Goal: Information Seeking & Learning: Find specific fact

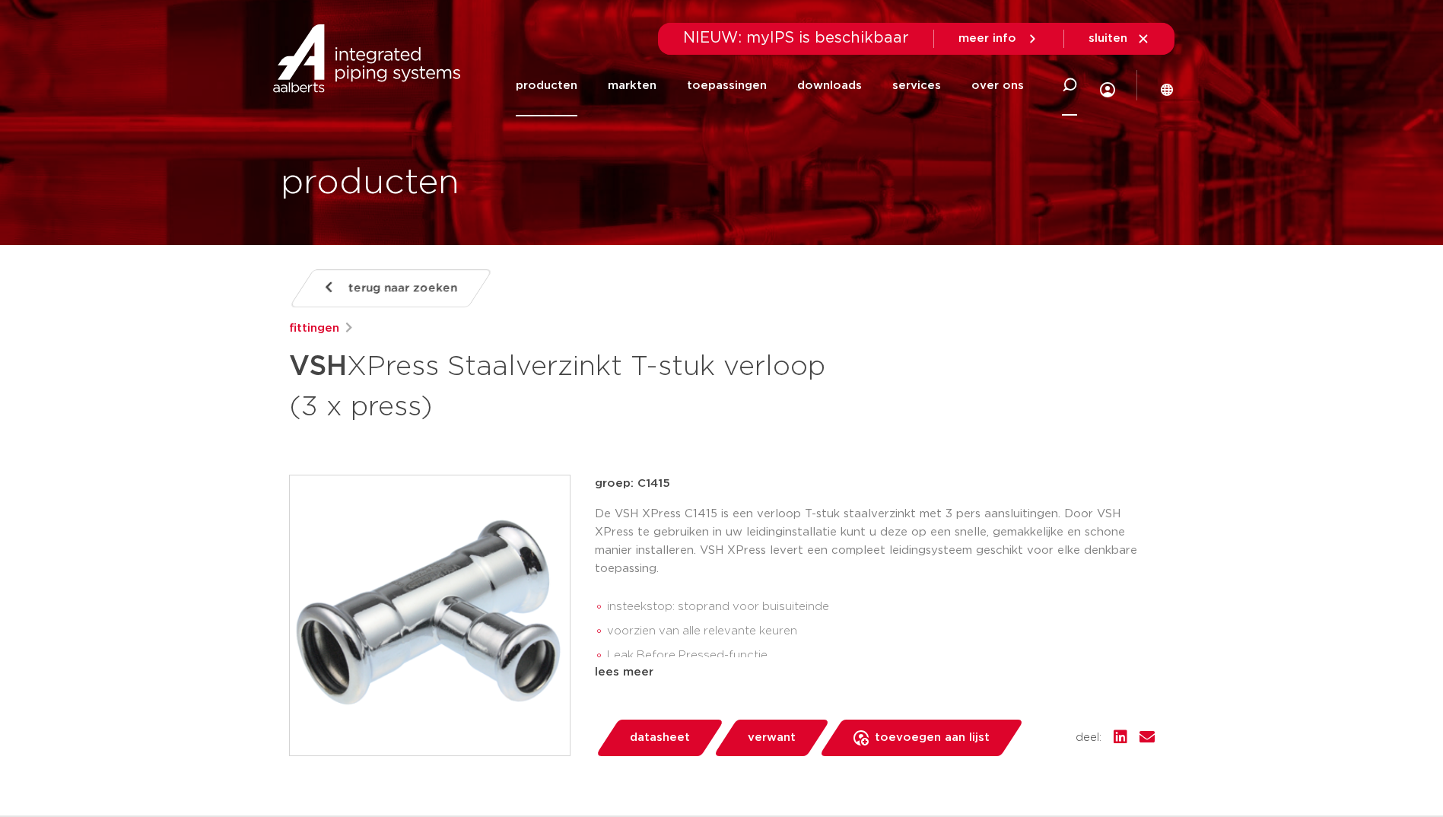
click at [1073, 86] on icon at bounding box center [1069, 85] width 15 height 15
type input "C1412"
click button "Zoeken" at bounding box center [0, 0] width 0 height 0
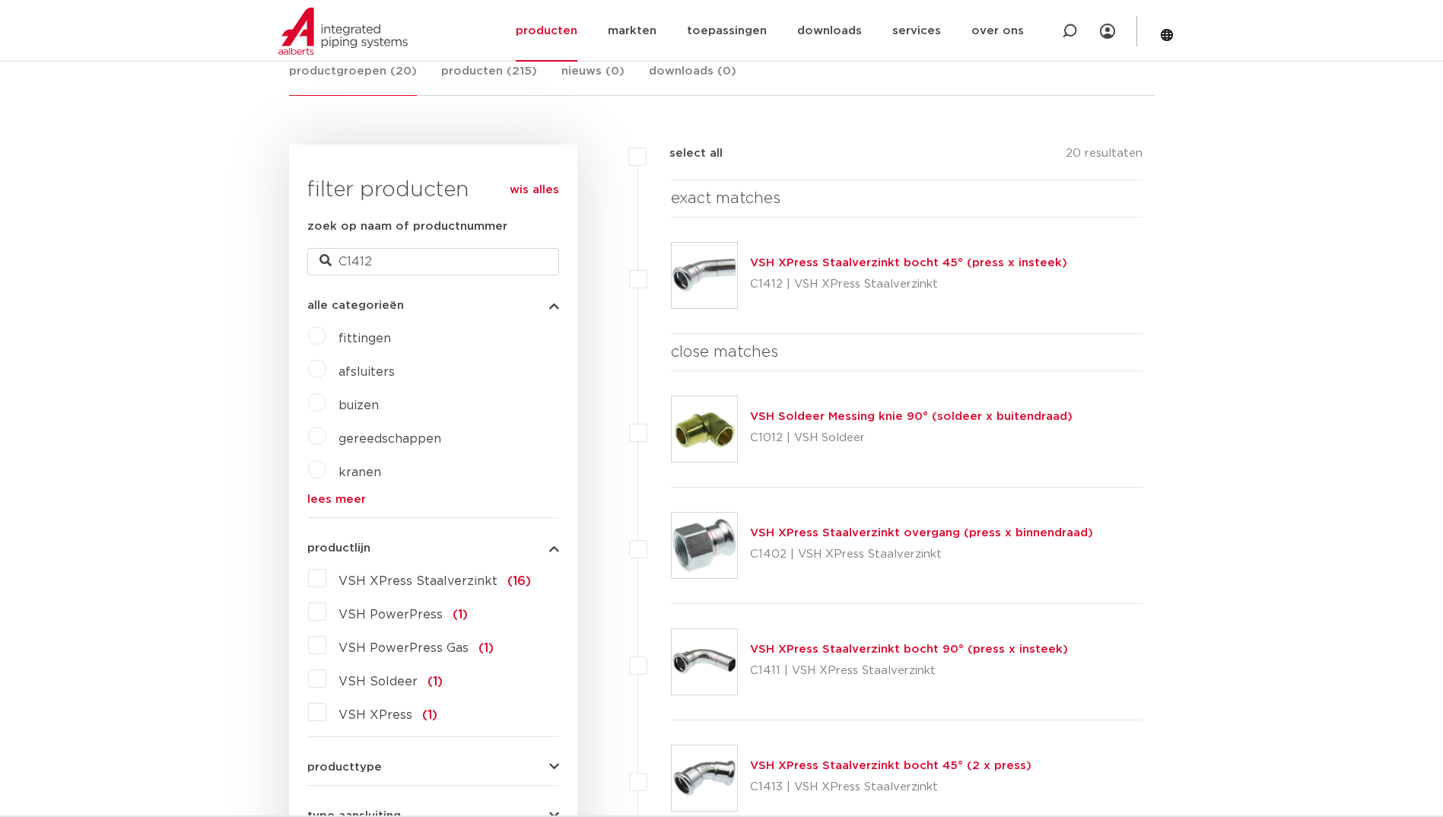
click at [818, 260] on link "VSH XPress Staalverzinkt bocht 45° (press x insteek)" at bounding box center [908, 262] width 317 height 11
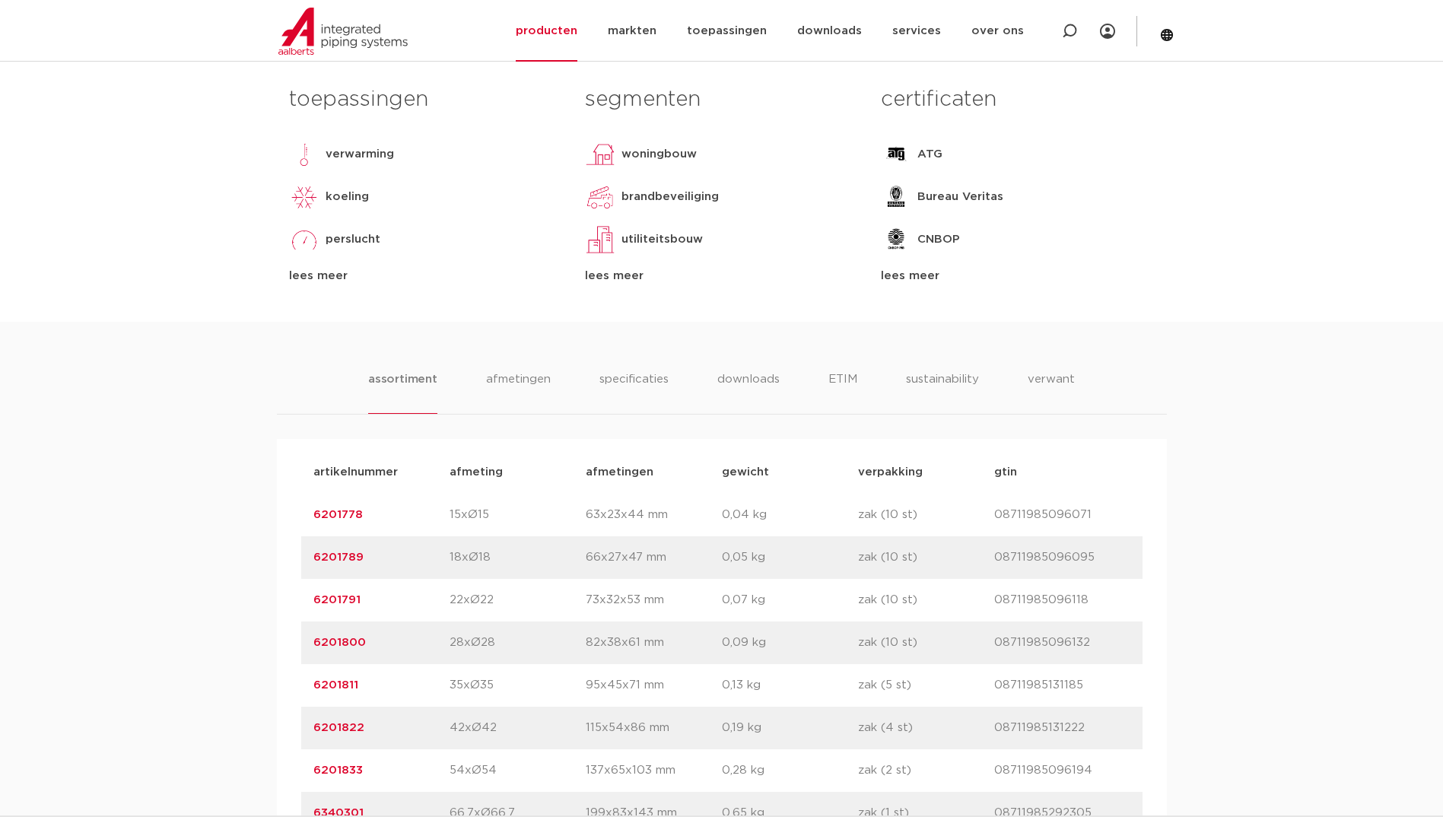
scroll to position [761, 0]
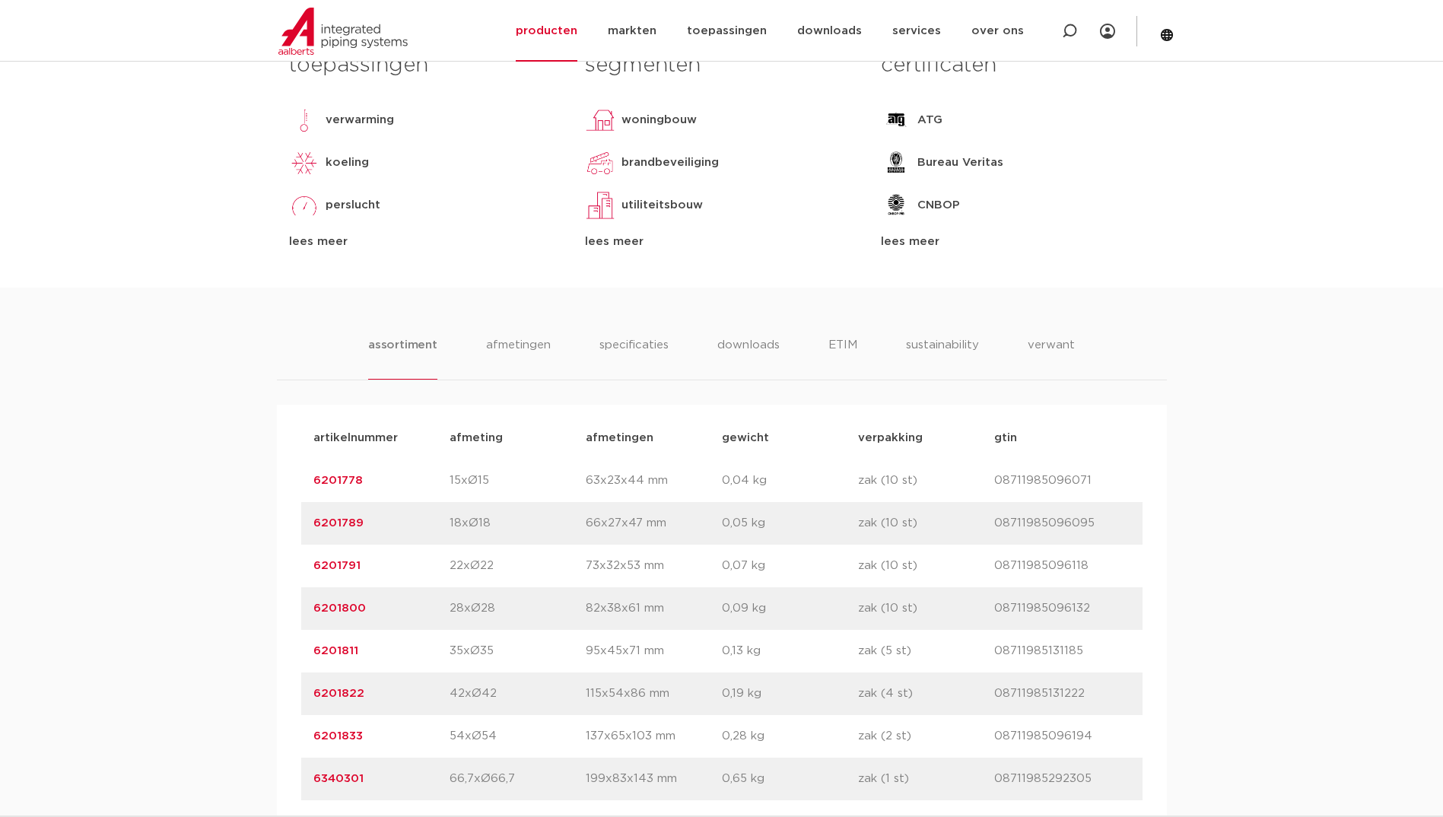
drag, startPoint x: 376, startPoint y: 568, endPoint x: 313, endPoint y: 568, distance: 62.4
click at [313, 568] on p "6201791" at bounding box center [381, 566] width 136 height 18
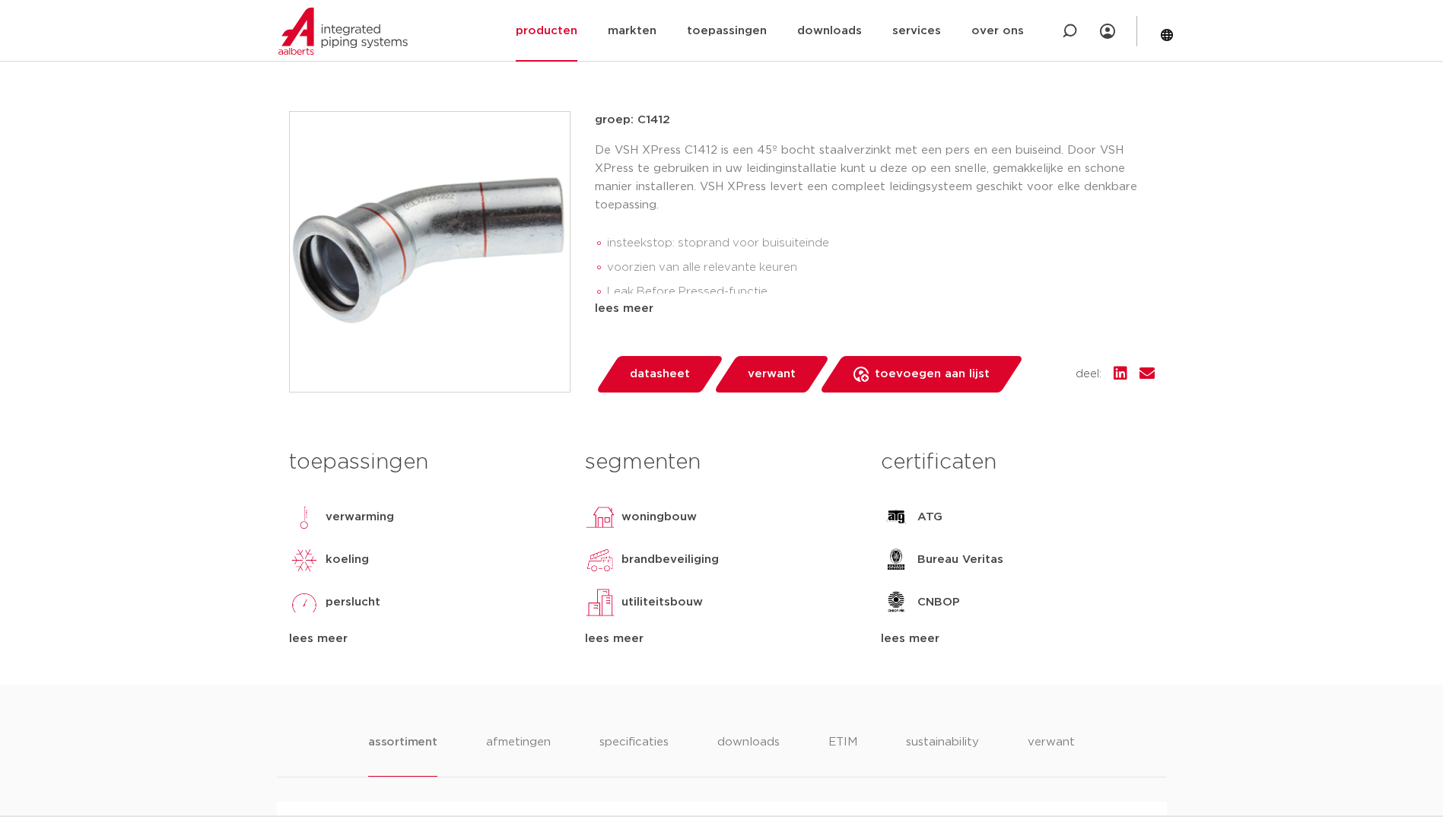
scroll to position [0, 0]
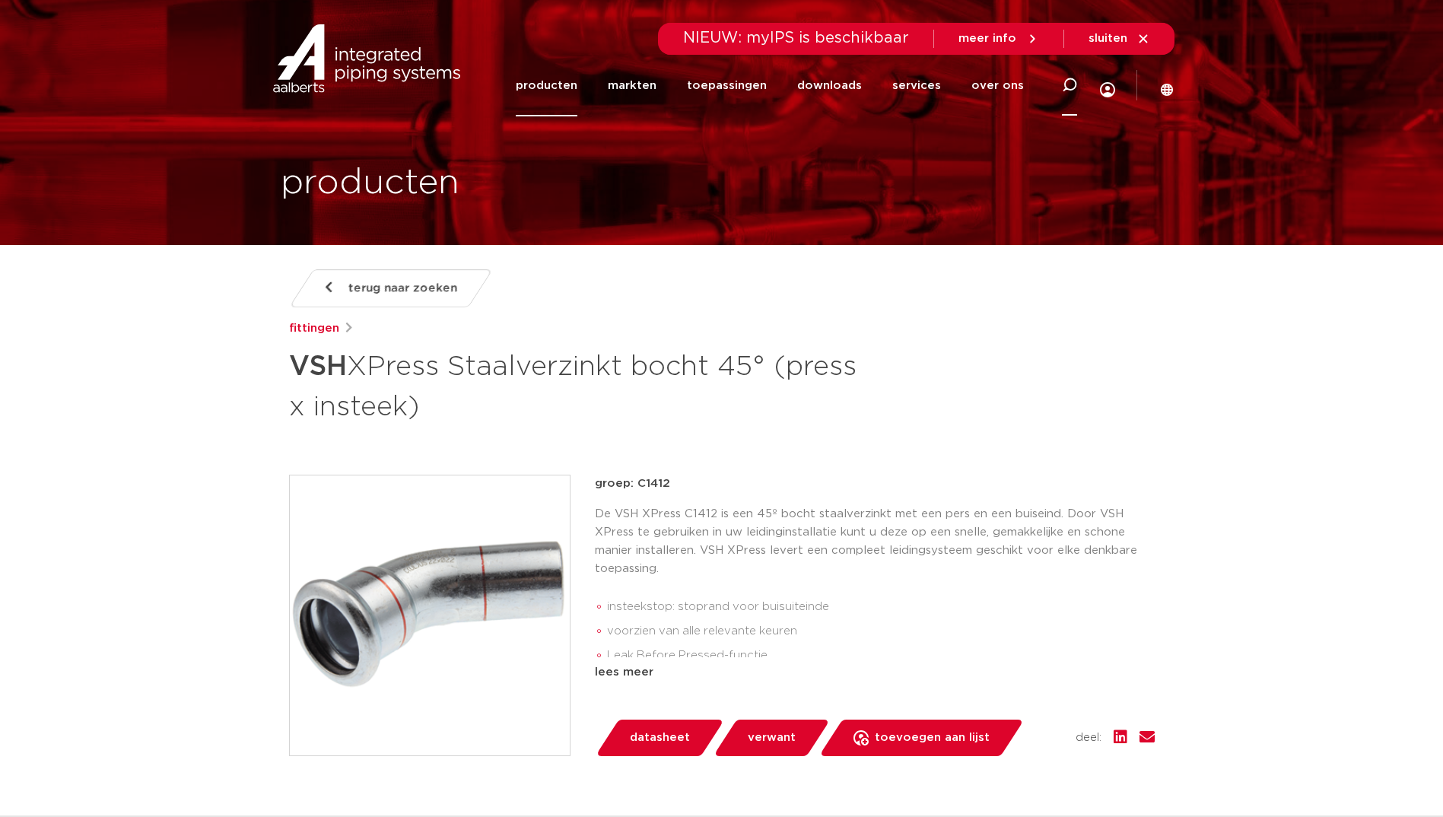
click at [1062, 83] on icon at bounding box center [1069, 85] width 15 height 15
type input "C1446"
click button "Zoeken" at bounding box center [0, 0] width 0 height 0
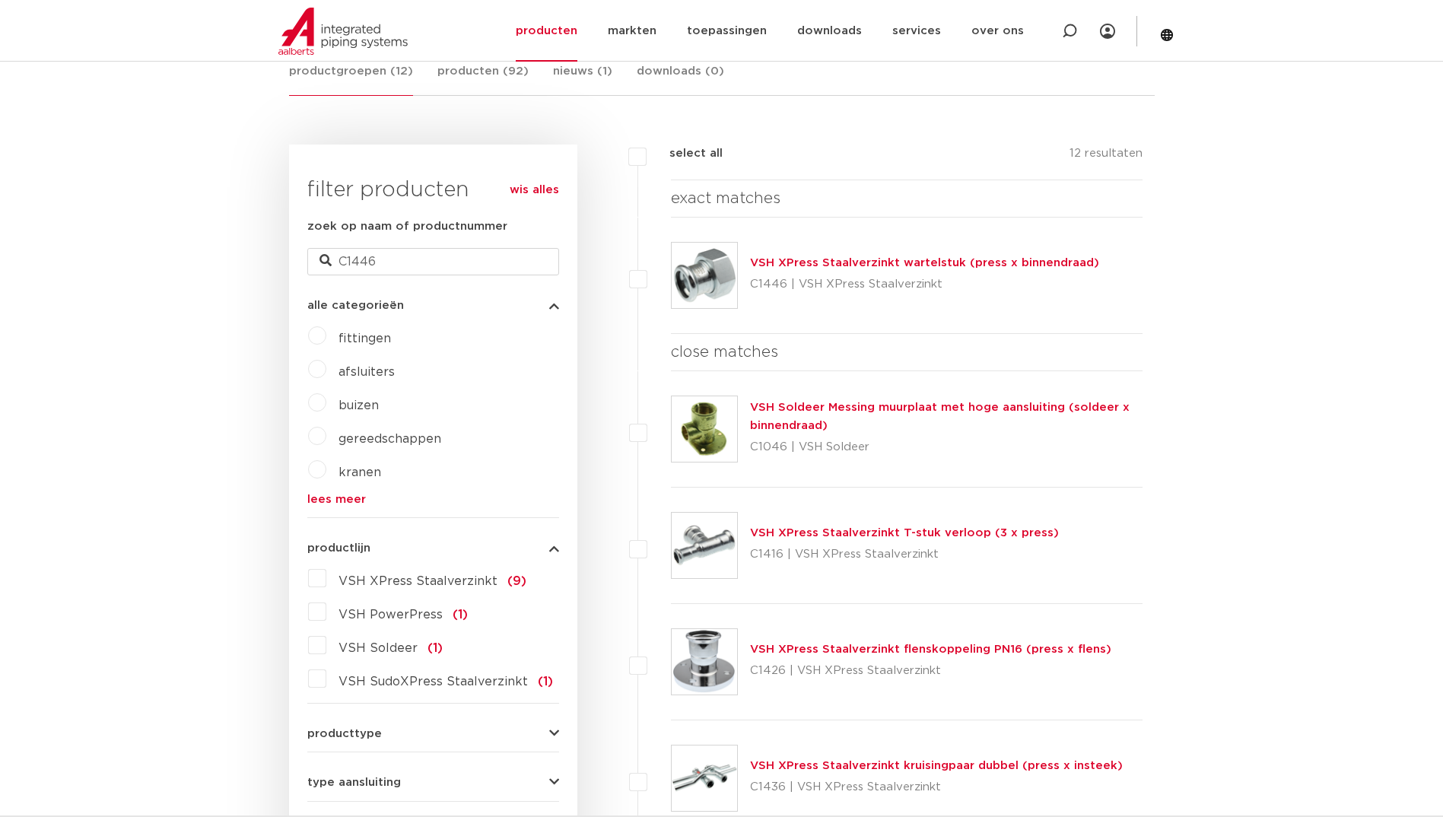
click at [789, 264] on link "VSH XPress Staalverzinkt wartelstuk (press x binnendraad)" at bounding box center [924, 262] width 349 height 11
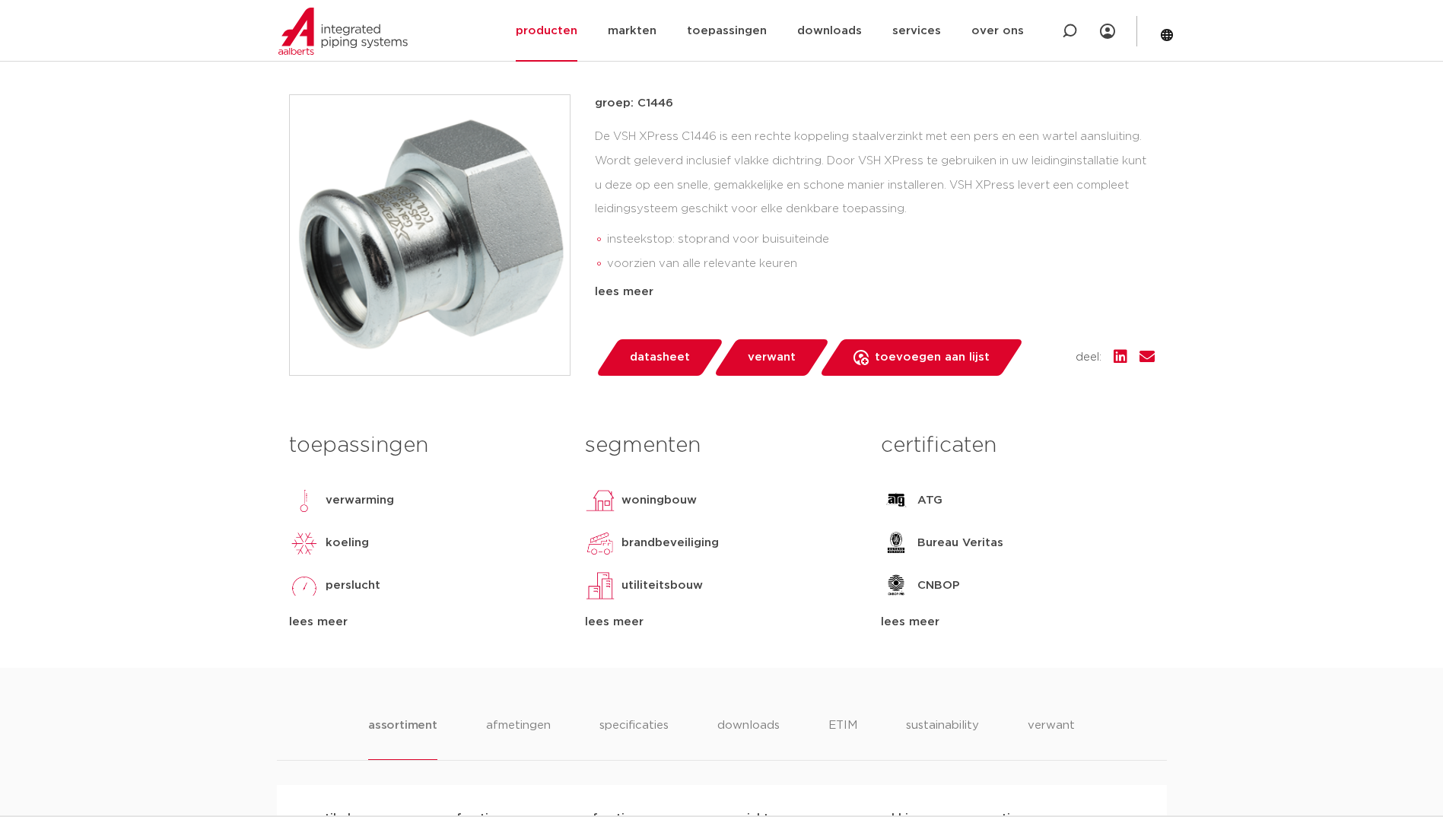
scroll to position [685, 0]
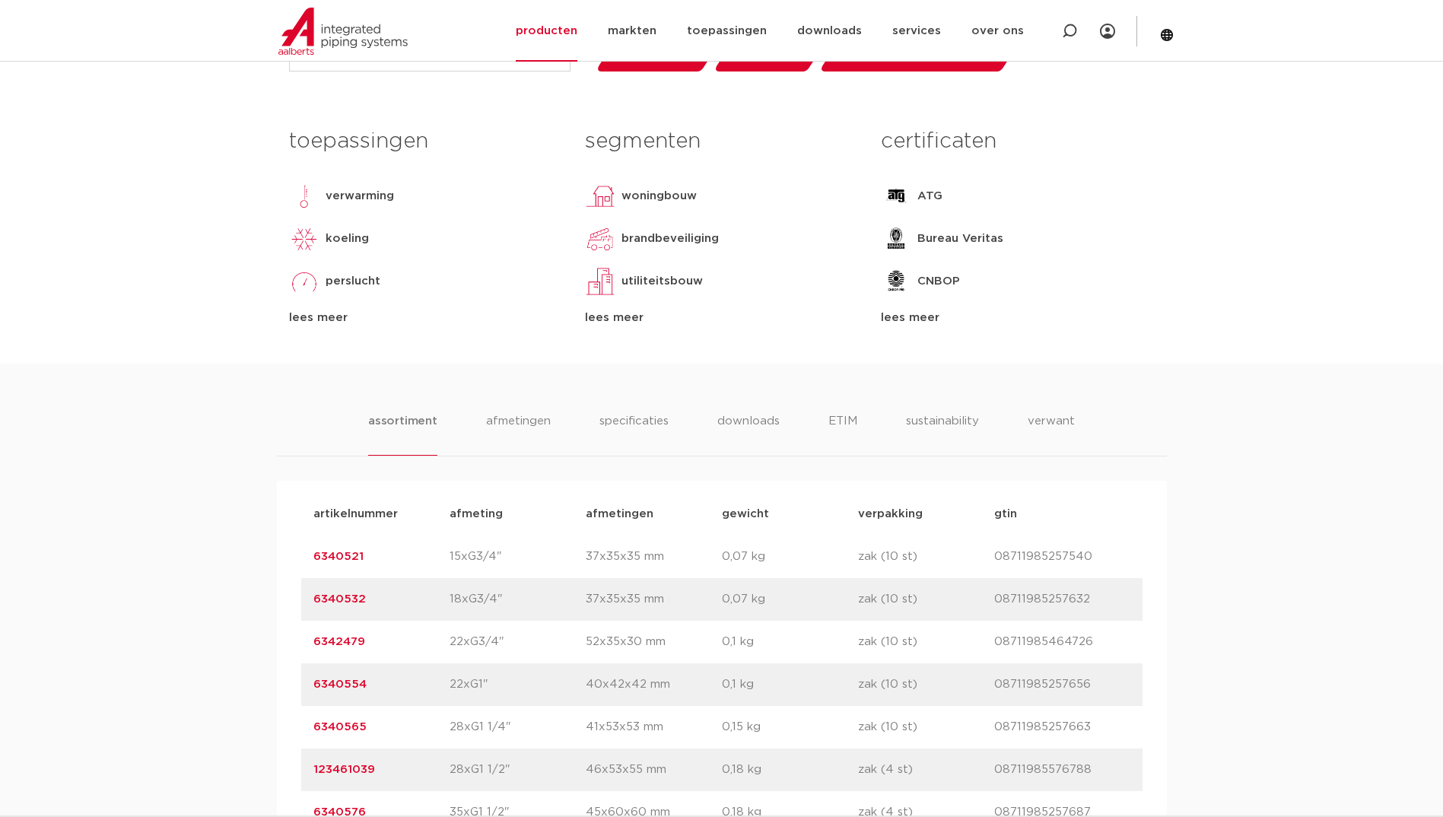
drag, startPoint x: 367, startPoint y: 685, endPoint x: 329, endPoint y: 685, distance: 38.8
click at [329, 685] on p "6340554" at bounding box center [381, 685] width 136 height 18
drag, startPoint x: 329, startPoint y: 685, endPoint x: 1114, endPoint y: 685, distance: 785.1
click at [1114, 685] on div "artikelnummer afmeting afmetingen gewicht verpakking gtin artikelnummer 6340521…" at bounding box center [722, 706] width 890 height 450
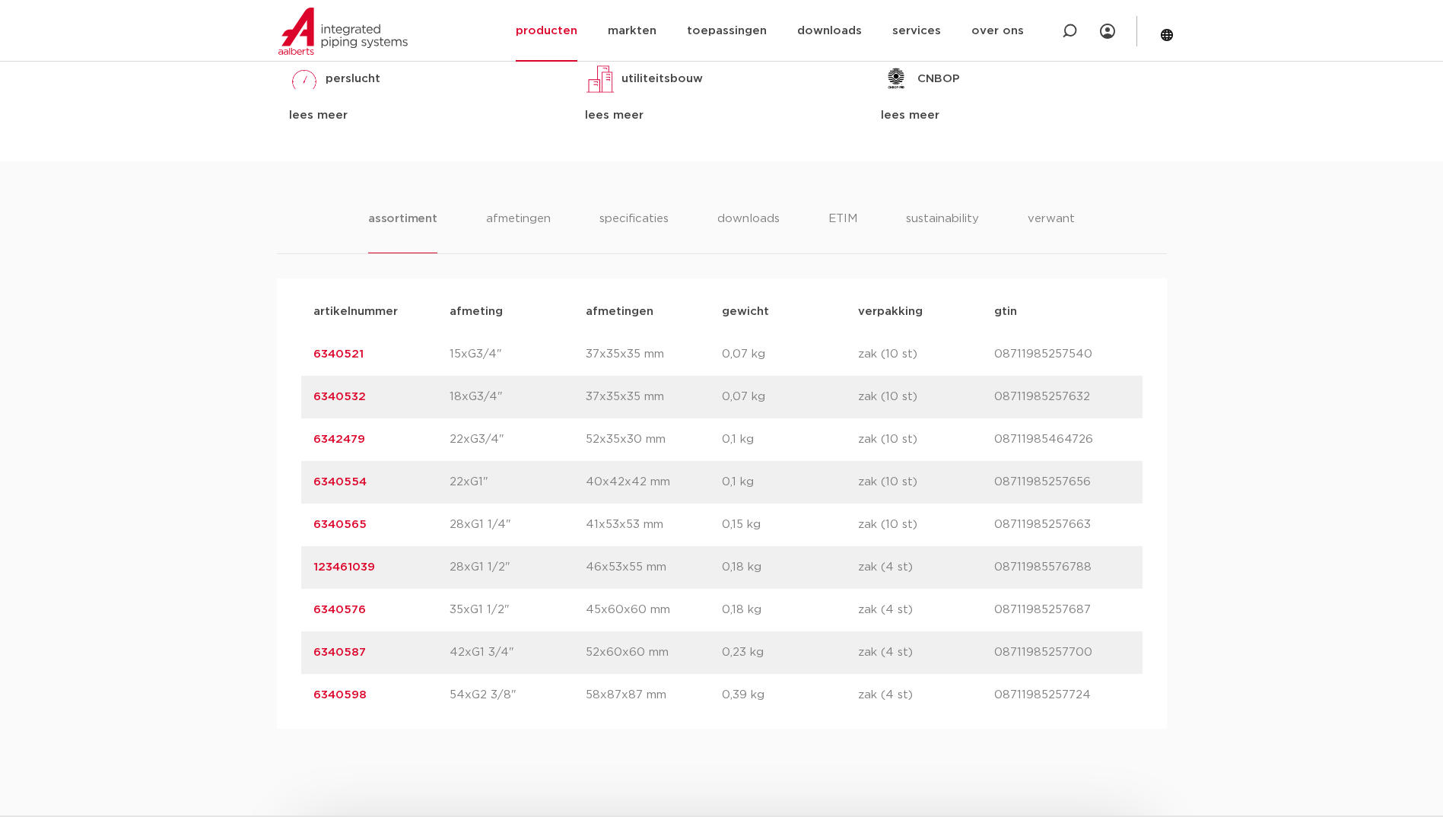
scroll to position [989, 0]
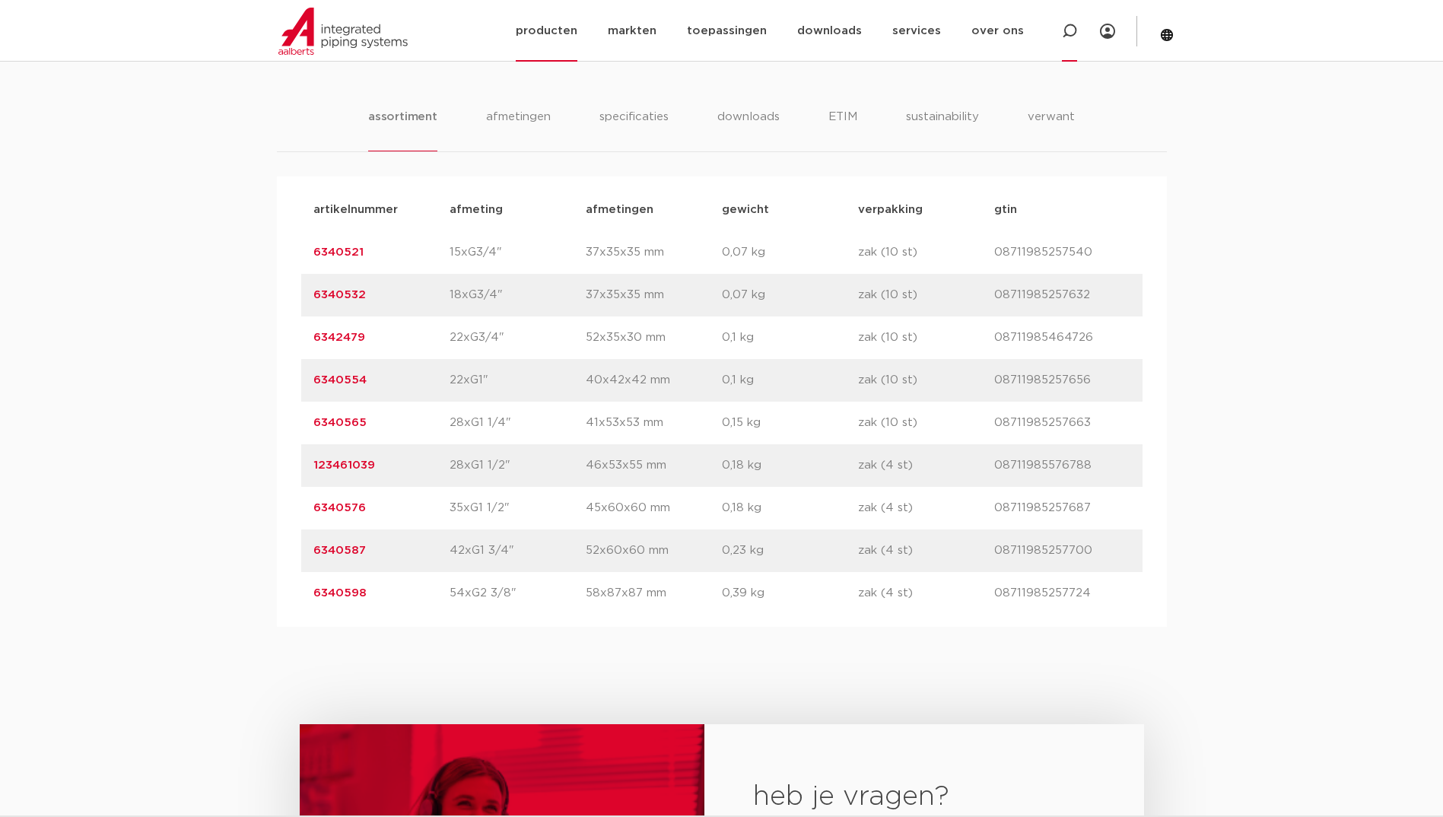
click at [1074, 31] on icon at bounding box center [1070, 31] width 18 height 18
type input "C1407"
click button "Zoeken" at bounding box center [0, 0] width 0 height 0
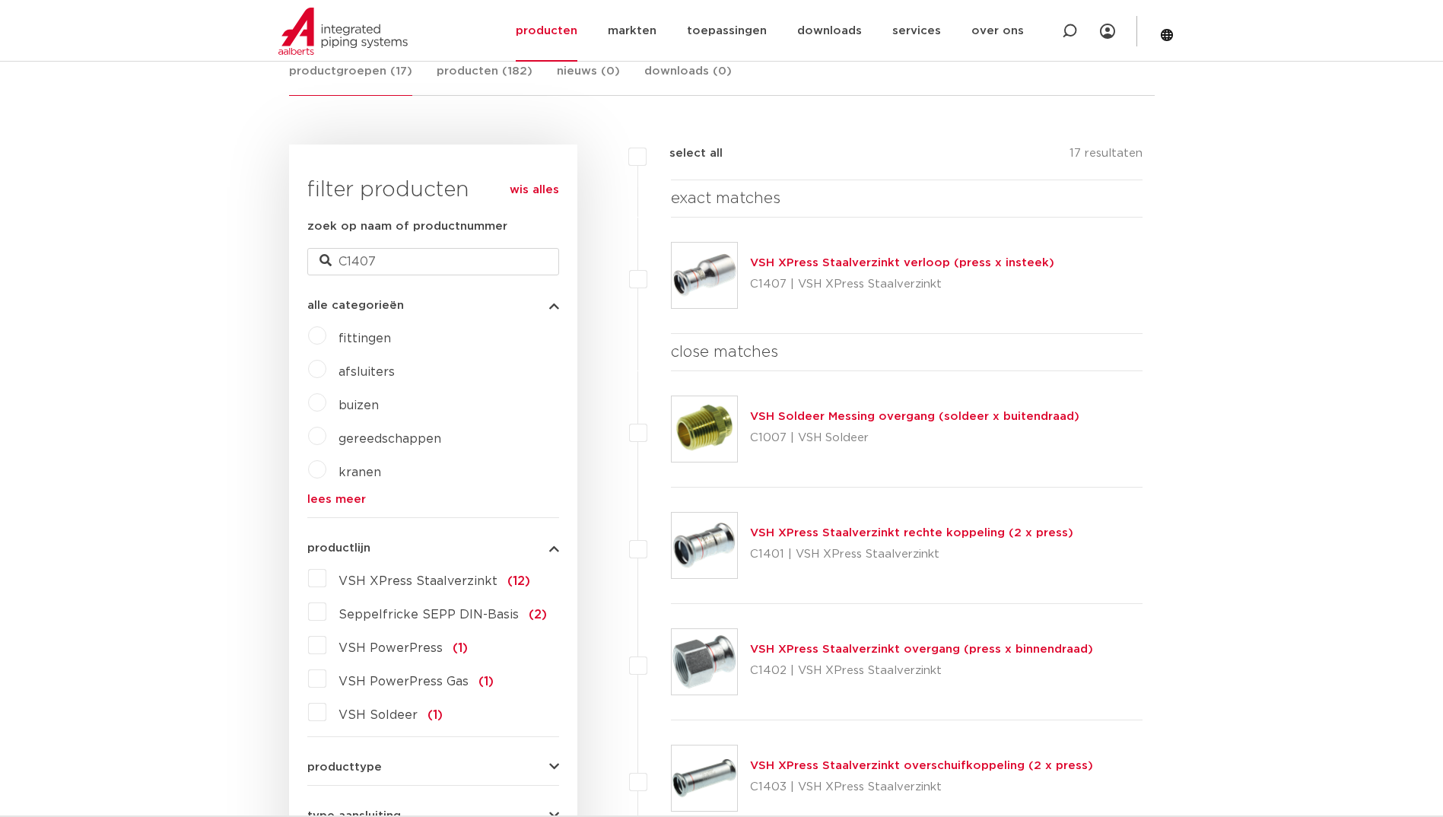
click at [812, 266] on link "VSH XPress Staalverzinkt verloop (press x insteek)" at bounding box center [902, 262] width 304 height 11
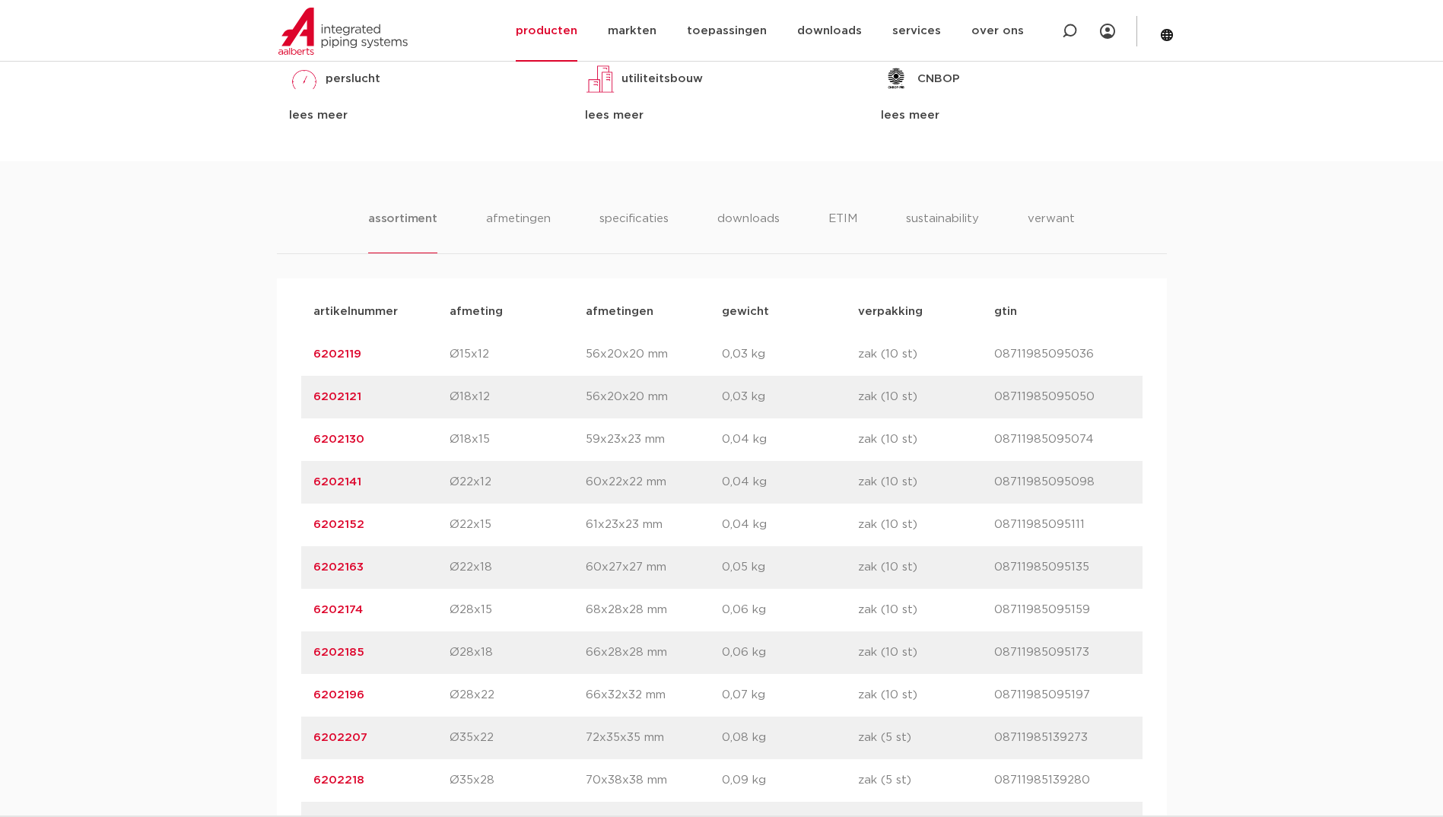
scroll to position [913, 0]
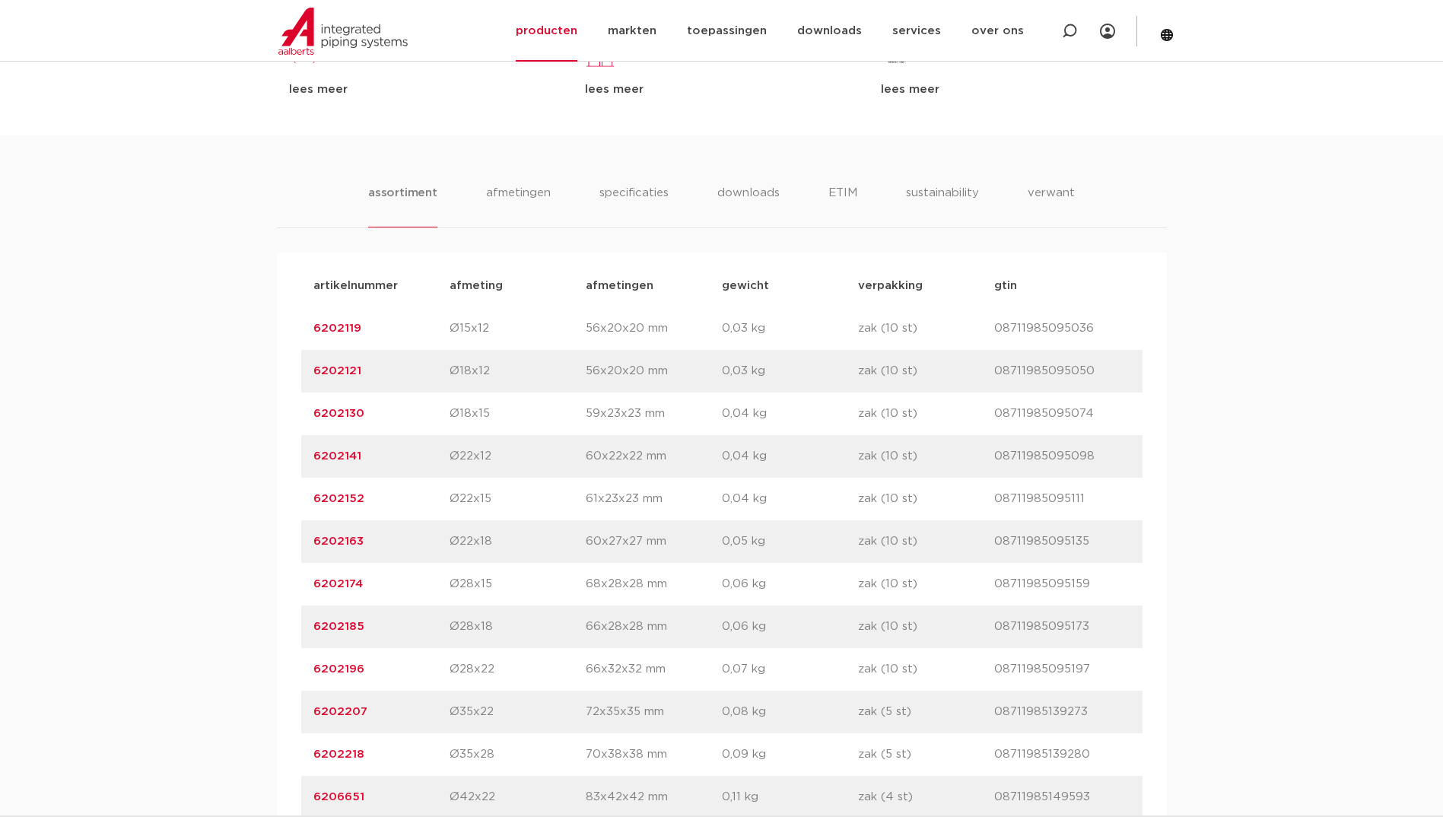
drag, startPoint x: 301, startPoint y: 666, endPoint x: 1088, endPoint y: 673, distance: 786.7
click at [1088, 673] on div "artikelnummer 6202196 afmeting Ø28x22 [GEOGRAPHIC_DATA] 66x32x32 mm gewicht 0,0…" at bounding box center [721, 669] width 841 height 43
click at [1062, 36] on icon at bounding box center [1069, 31] width 15 height 15
paste input "C1446"
type input "C1446"
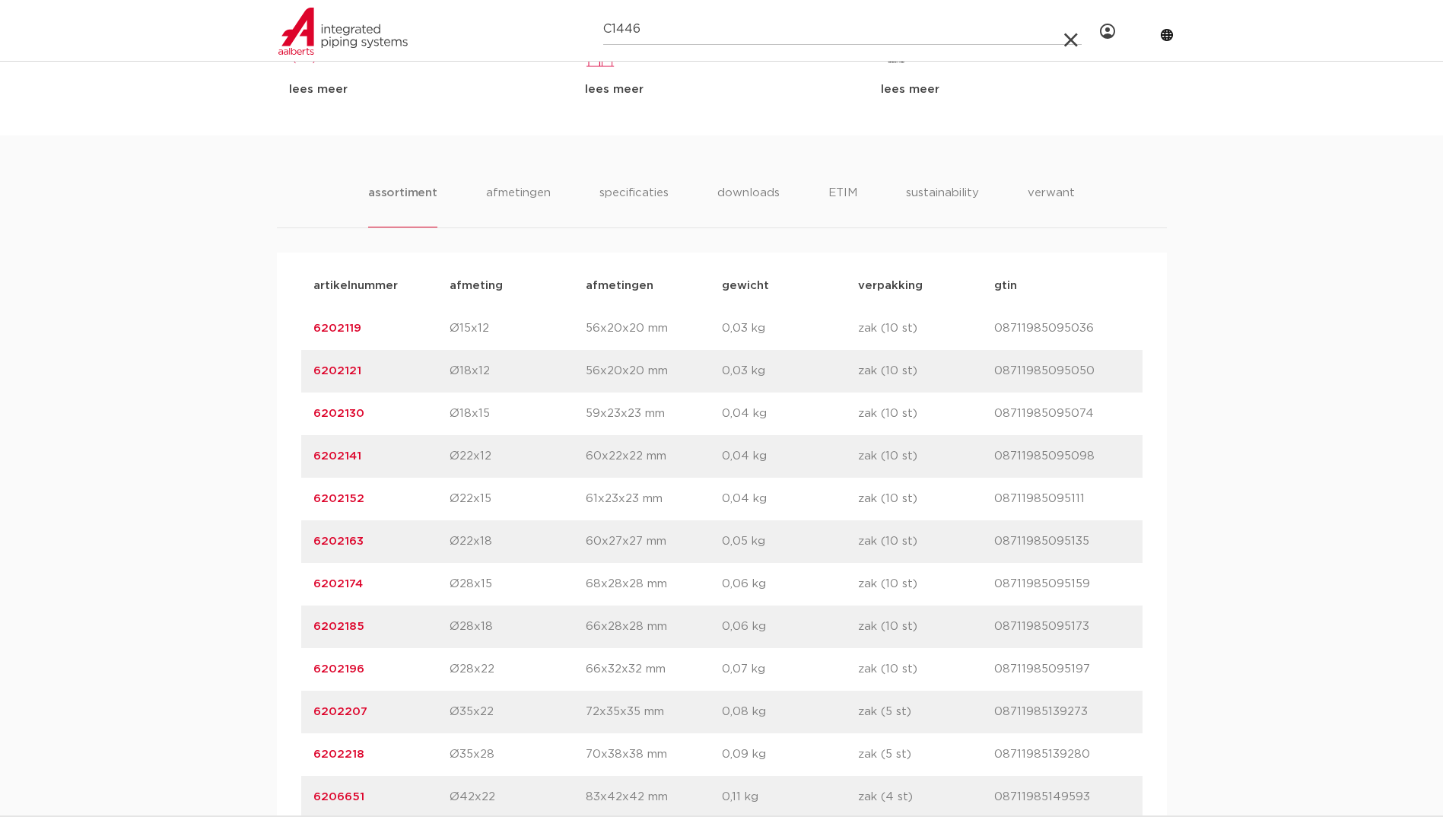
click button "Zoeken" at bounding box center [0, 0] width 0 height 0
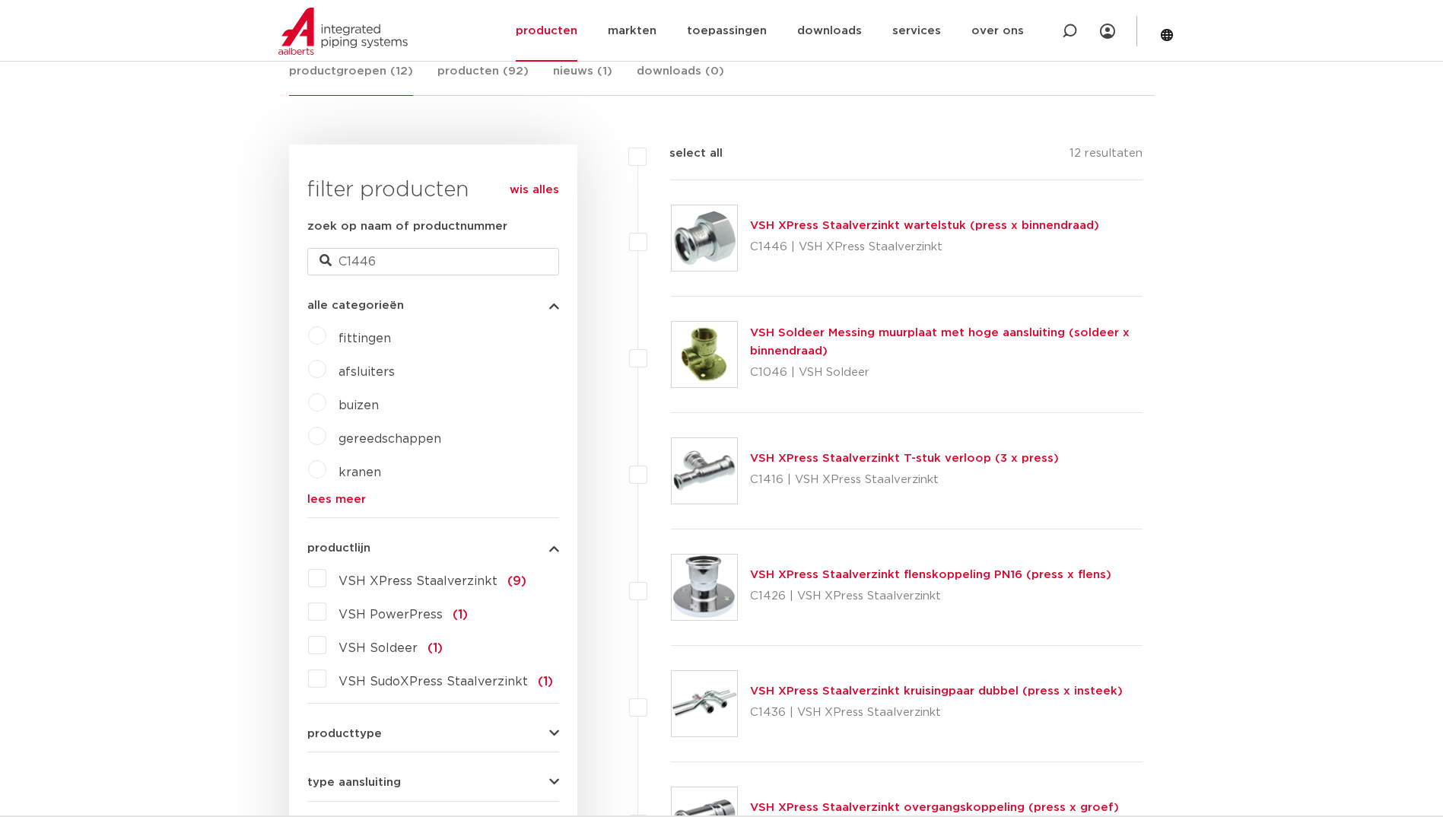
click at [816, 227] on link "VSH XPress Staalverzinkt wartelstuk (press x binnendraad)" at bounding box center [924, 225] width 349 height 11
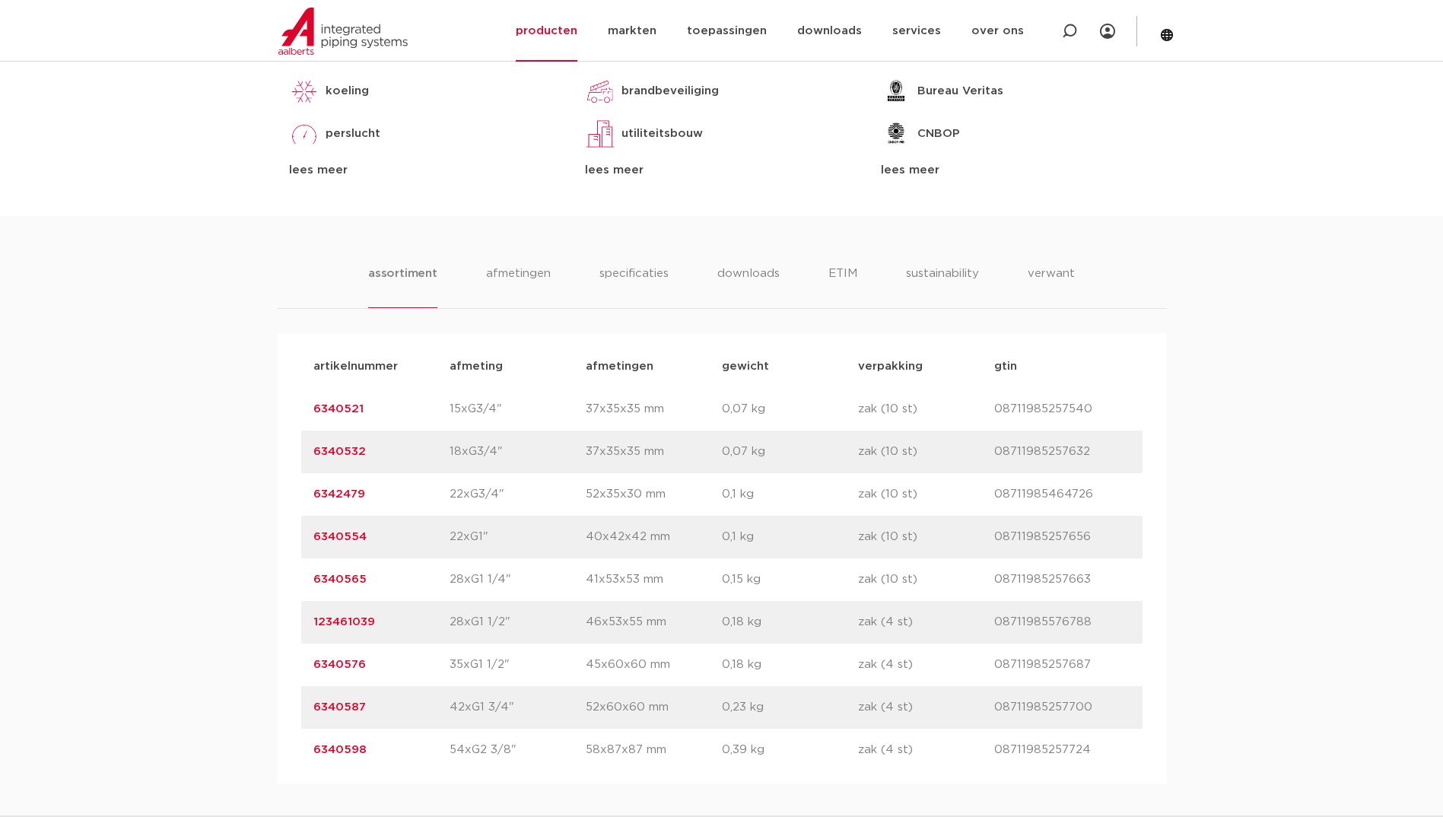
scroll to position [837, 0]
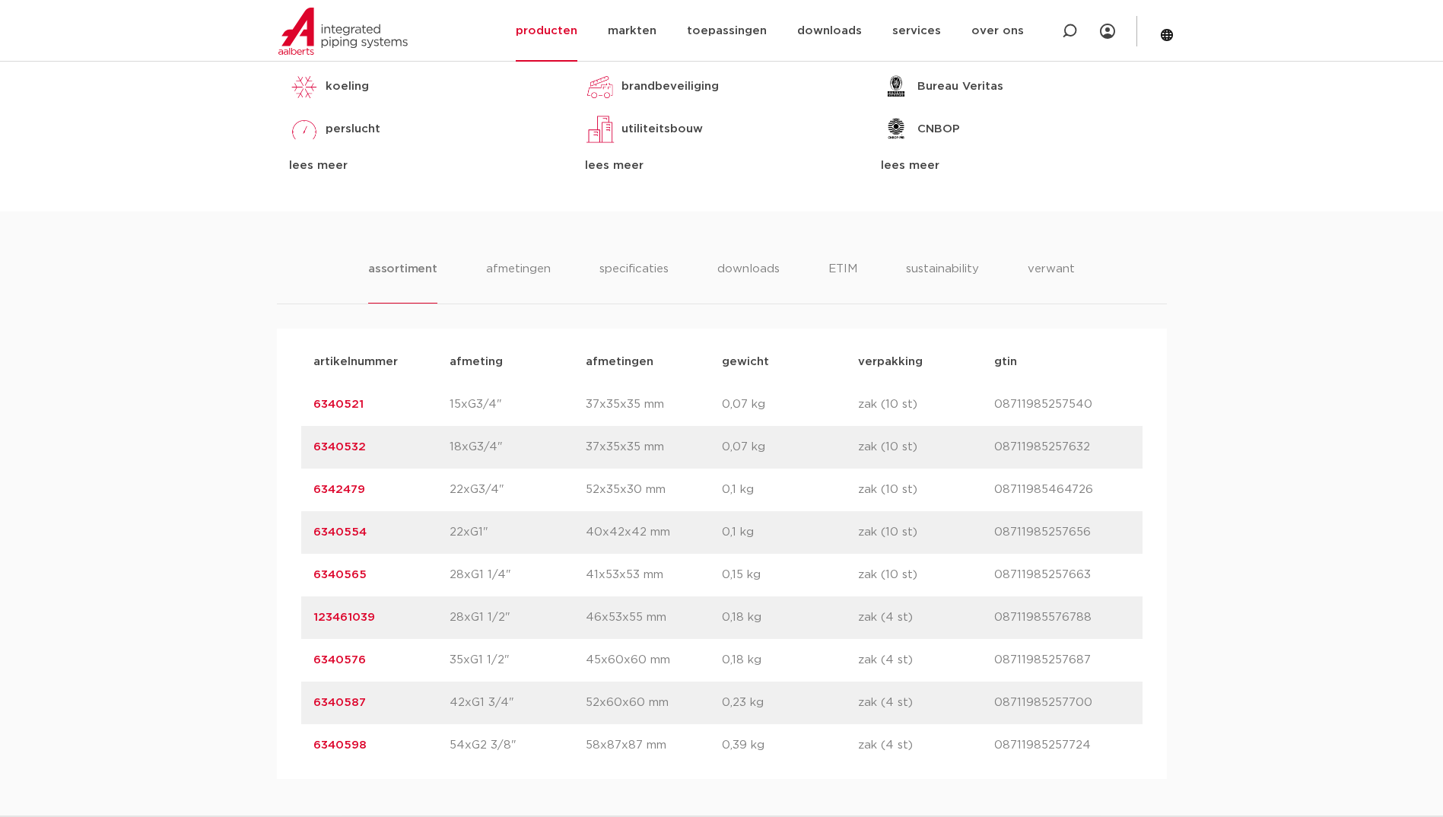
drag, startPoint x: 291, startPoint y: 582, endPoint x: 1105, endPoint y: 566, distance: 814.2
click at [1105, 566] on div "artikelnummer afmeting [GEOGRAPHIC_DATA] gewicht verpakking gtin artikelnummer …" at bounding box center [722, 554] width 890 height 450
